Goal: Information Seeking & Learning: Learn about a topic

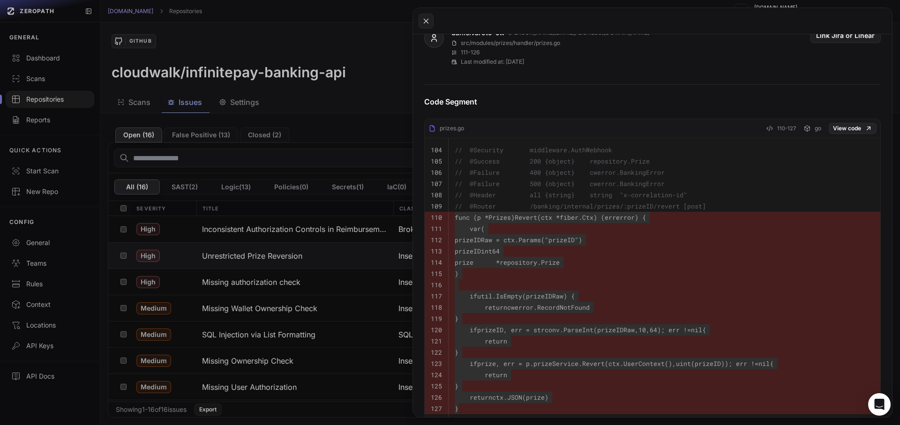
scroll to position [84, 0]
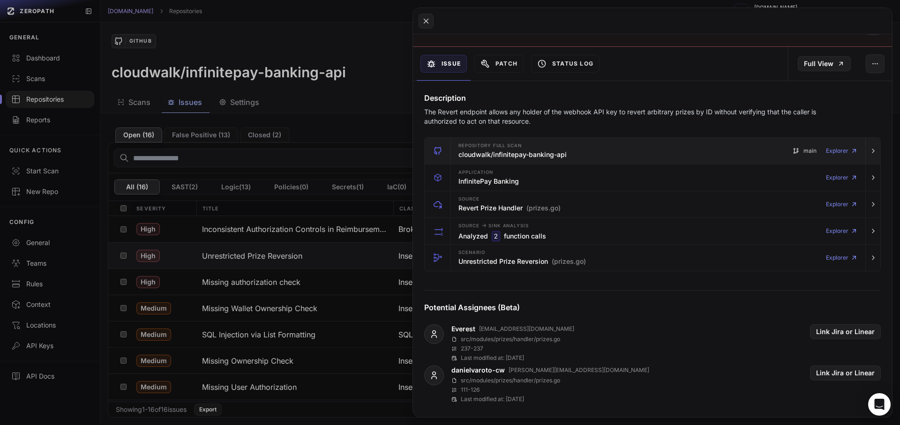
click at [502, 149] on div "Repository Full scan cloudwalk/infinitepay-banking-api" at bounding box center [512, 151] width 108 height 19
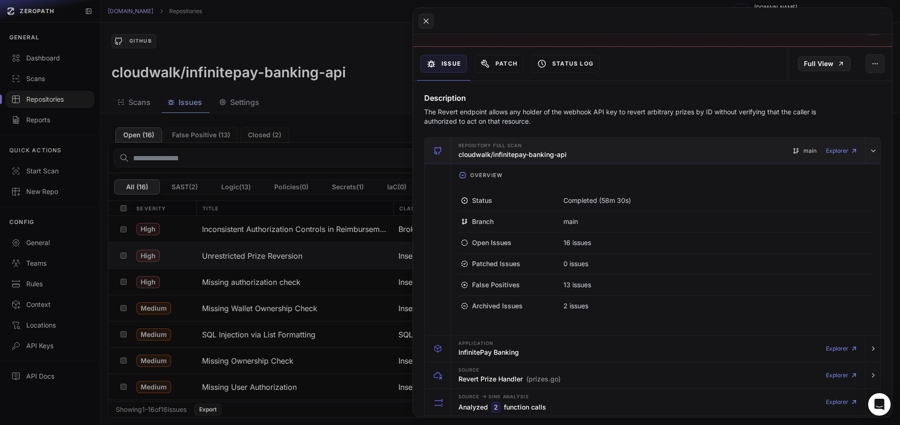
click at [502, 149] on div "Repository Full scan cloudwalk/infinitepay-banking-api" at bounding box center [512, 151] width 108 height 19
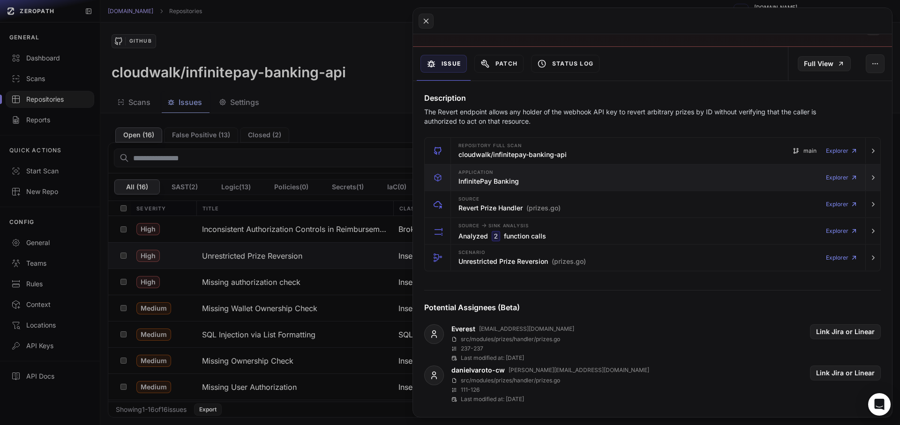
click at [489, 180] on h3 "InfinitePay Banking" at bounding box center [488, 181] width 60 height 9
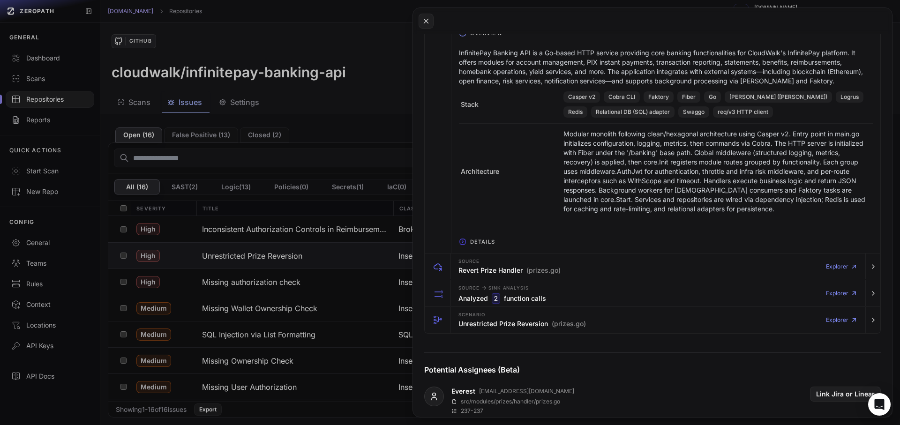
scroll to position [169, 0]
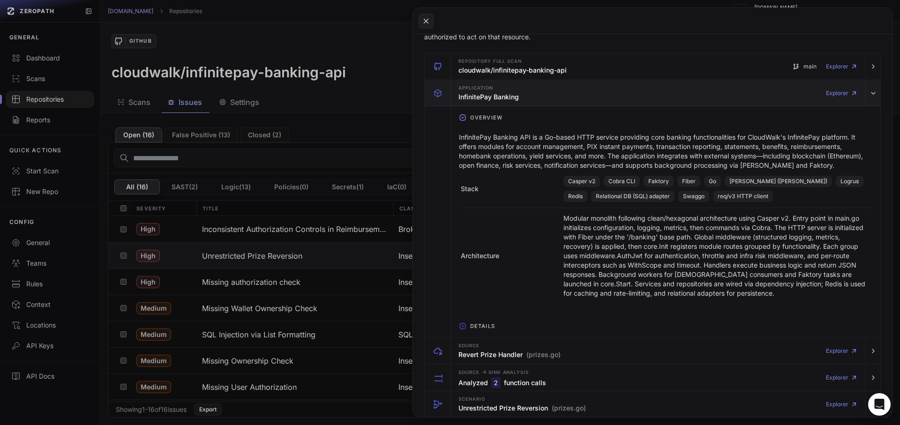
click at [521, 86] on div "Application InfinitePay Banking Explorer" at bounding box center [658, 93] width 407 height 26
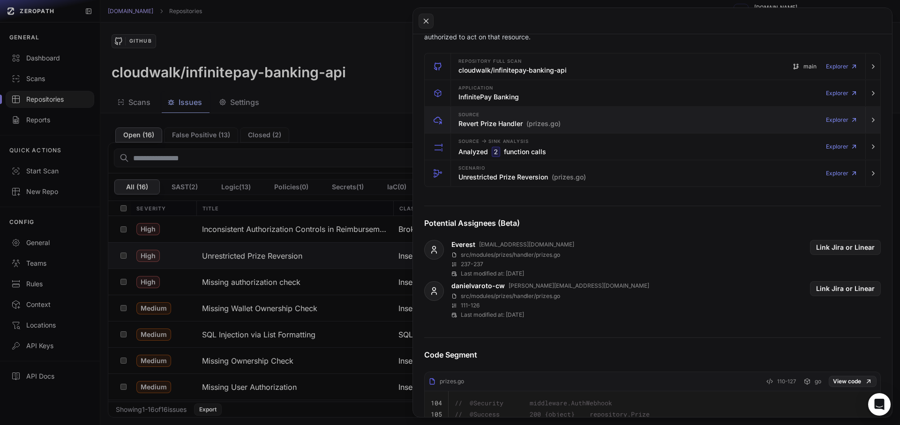
click at [499, 122] on h3 "Revert Prize Handler (prizes.go)" at bounding box center [509, 123] width 102 height 9
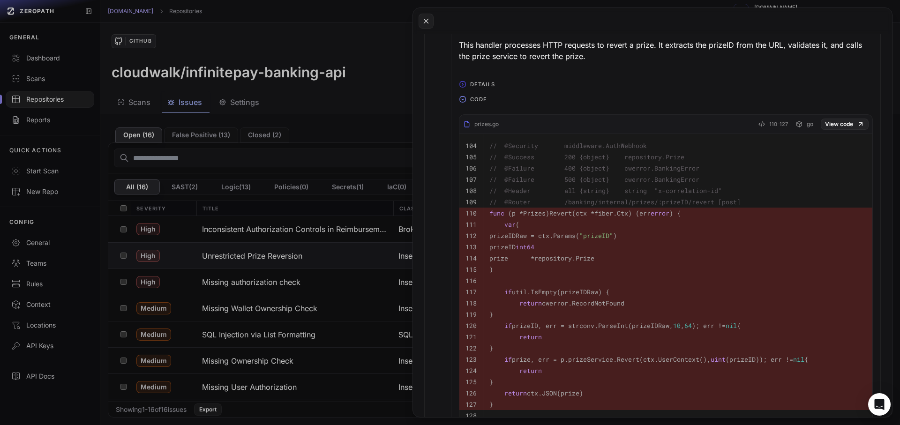
scroll to position [253, 0]
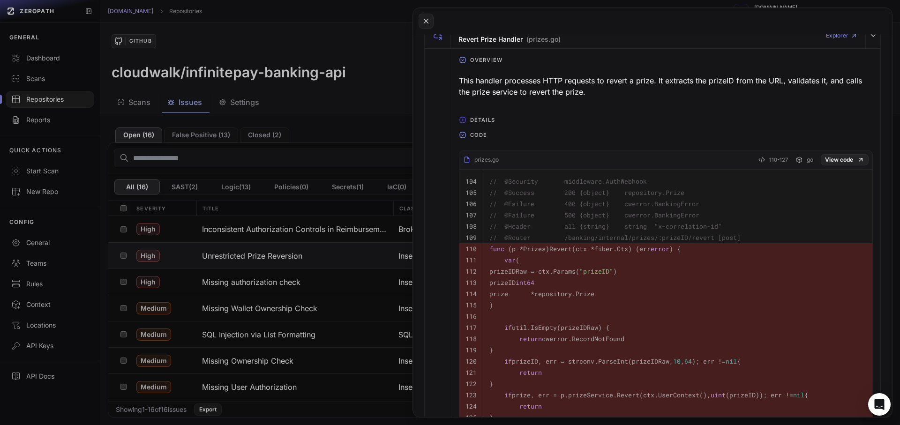
click at [276, 245] on button at bounding box center [450, 212] width 900 height 425
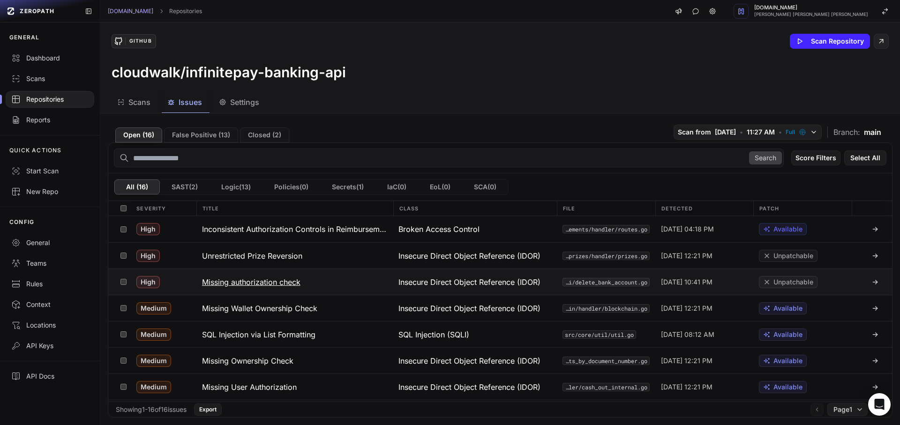
click at [266, 279] on h3 "Missing authorization check" at bounding box center [251, 282] width 98 height 11
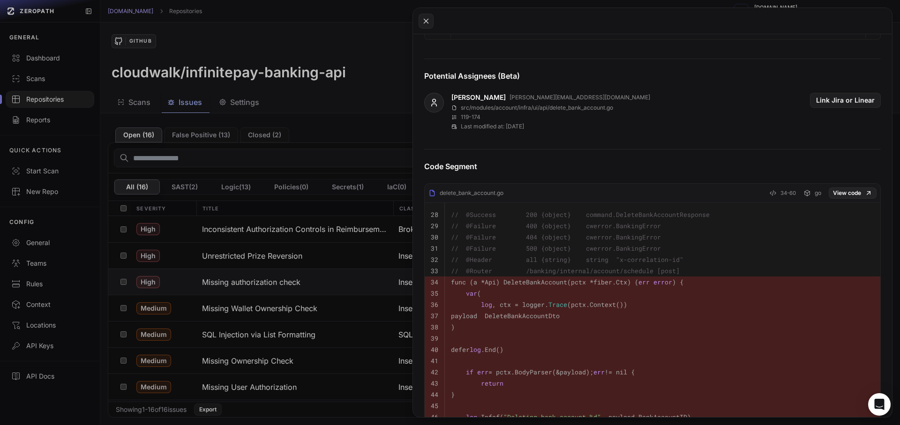
scroll to position [337, 0]
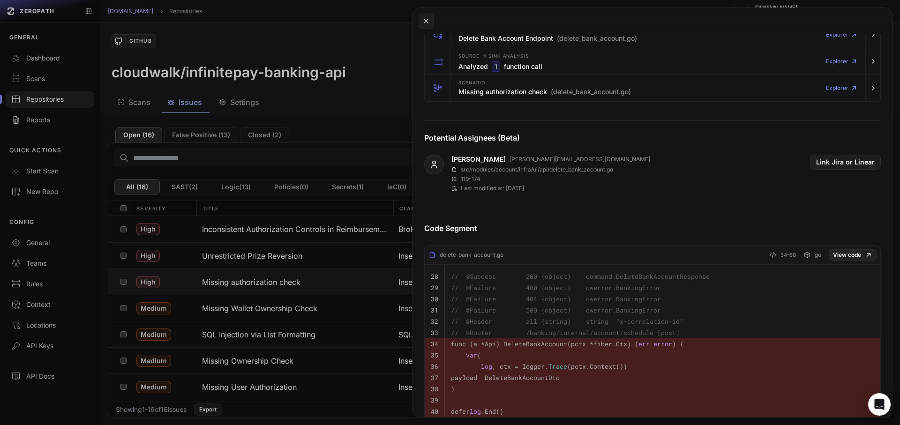
click at [256, 288] on button at bounding box center [450, 212] width 900 height 425
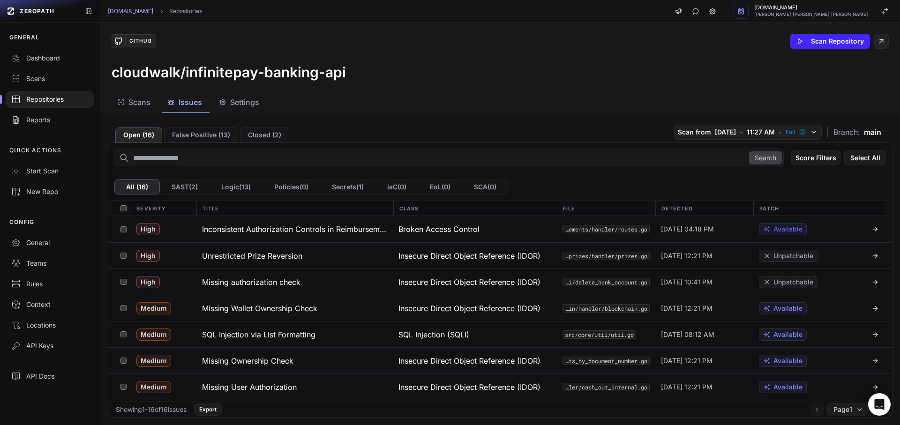
click at [256, 288] on button "Missing authorization check" at bounding box center [294, 282] width 197 height 26
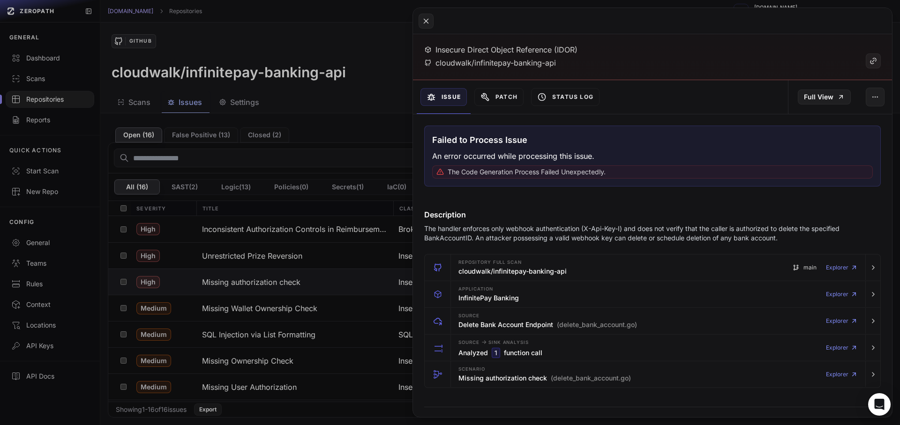
scroll to position [84, 0]
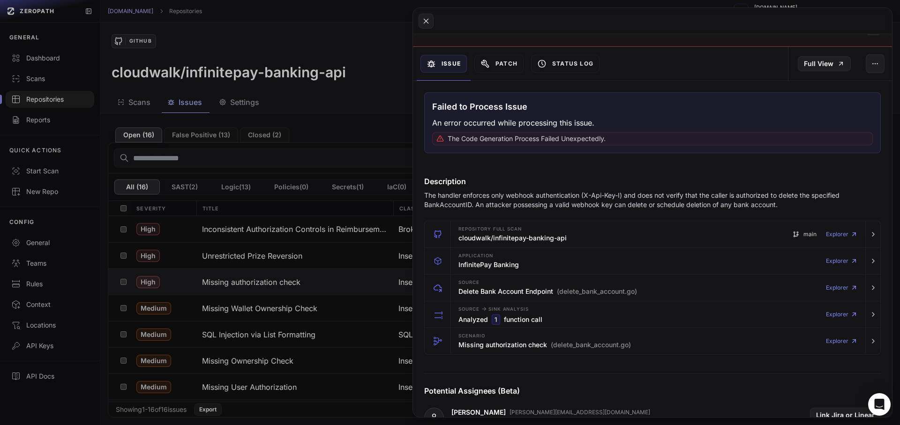
click at [532, 202] on p "The handler enforces only webhook authentication (X-Api-Key-I) and does not ver…" at bounding box center [634, 200] width 420 height 19
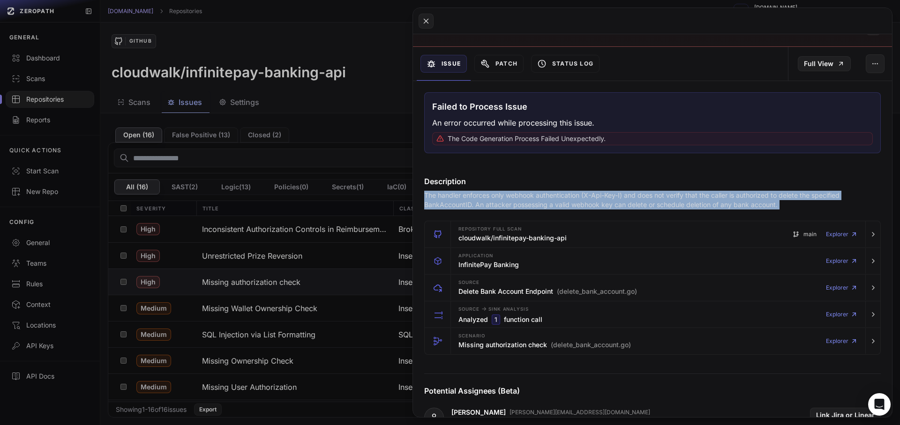
click at [532, 202] on p "The handler enforces only webhook authentication (X-Api-Key-I) and does not ver…" at bounding box center [634, 200] width 420 height 19
copy div "The handler enforces only webhook authentication (X-Api-Key-I) and does not ver…"
click at [354, 301] on button at bounding box center [450, 212] width 900 height 425
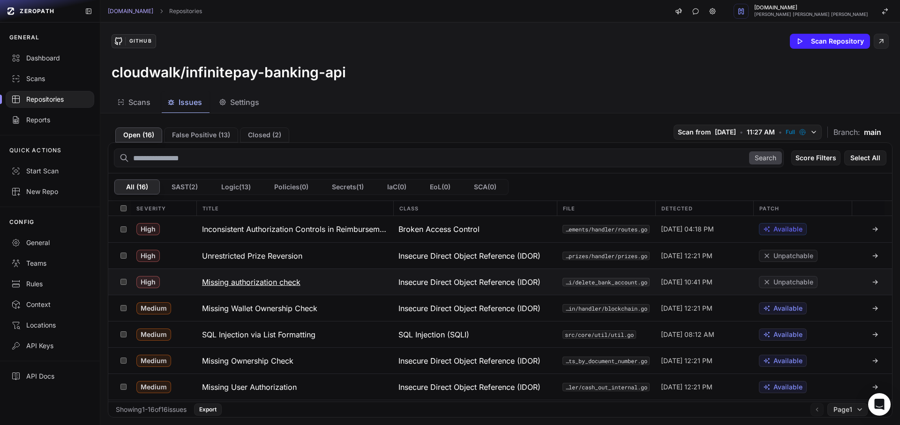
click at [317, 292] on button "Missing authorization check" at bounding box center [294, 282] width 197 height 26
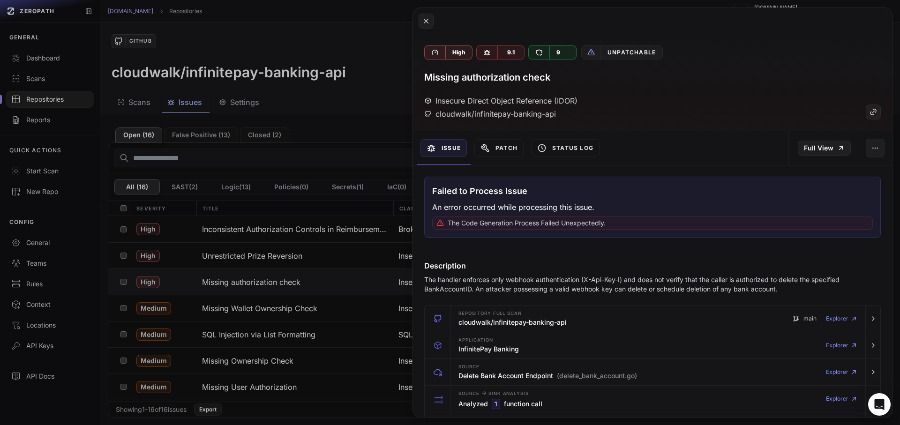
click at [382, 101] on button at bounding box center [450, 212] width 900 height 425
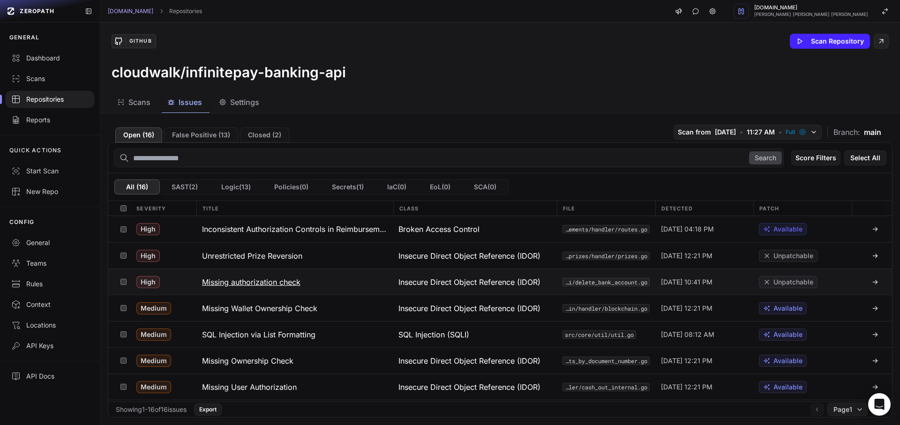
click at [277, 279] on h3 "Missing authorization check" at bounding box center [251, 282] width 98 height 11
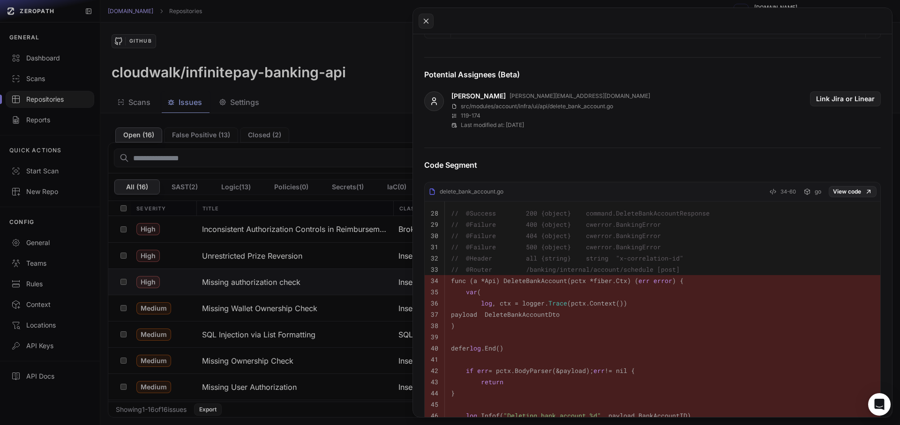
scroll to position [422, 0]
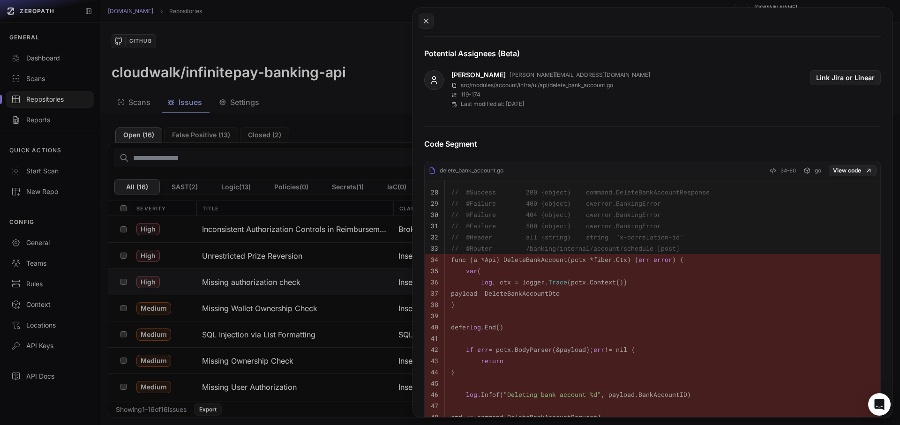
click at [502, 261] on code "func (a *Api) DeleteBankAccount(pctx *fiber.Ctx) ( err error ) {" at bounding box center [567, 259] width 232 height 8
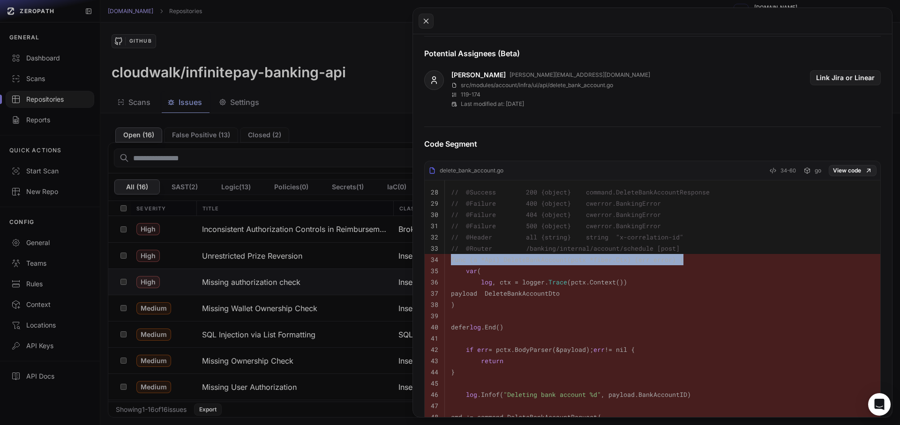
click at [502, 261] on code "func (a *Api) DeleteBankAccount(pctx *fiber.Ctx) ( err error ) {" at bounding box center [567, 259] width 232 height 8
copy td "func (a *Api) DeleteBankAccount(pctx *fiber.Ctx) ( err error ) {"
